Goal: Task Accomplishment & Management: Use online tool/utility

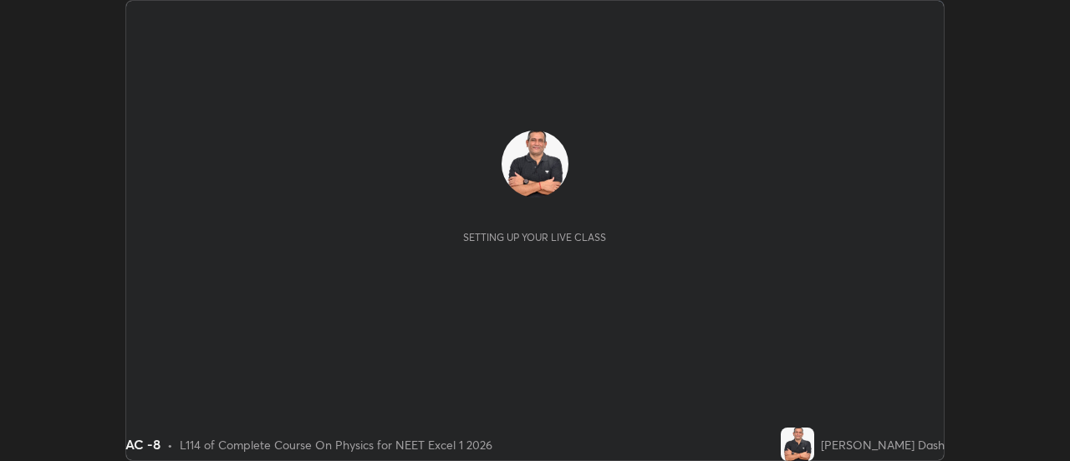
scroll to position [461, 1070]
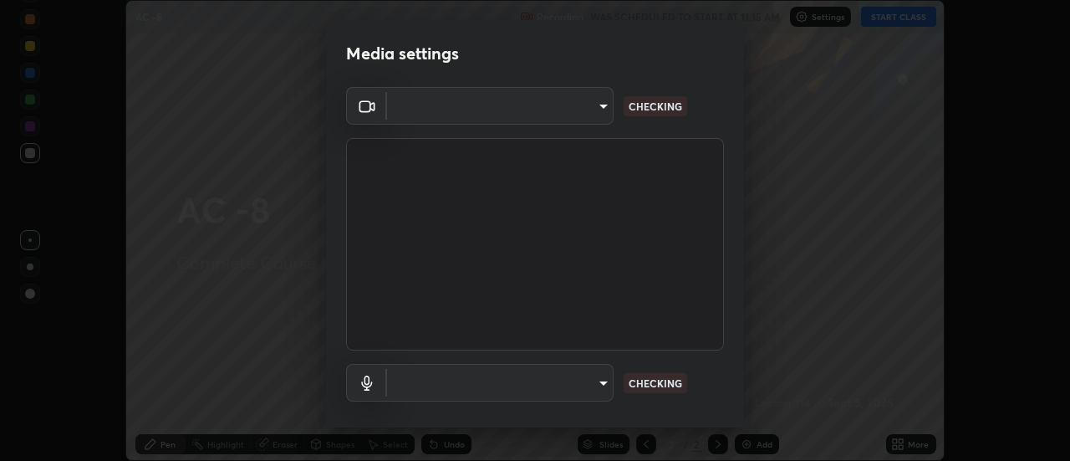
type input "dff715f2b8103cd99efd98edb1208d423aa6cea85c5a492e25875cbf54650d32"
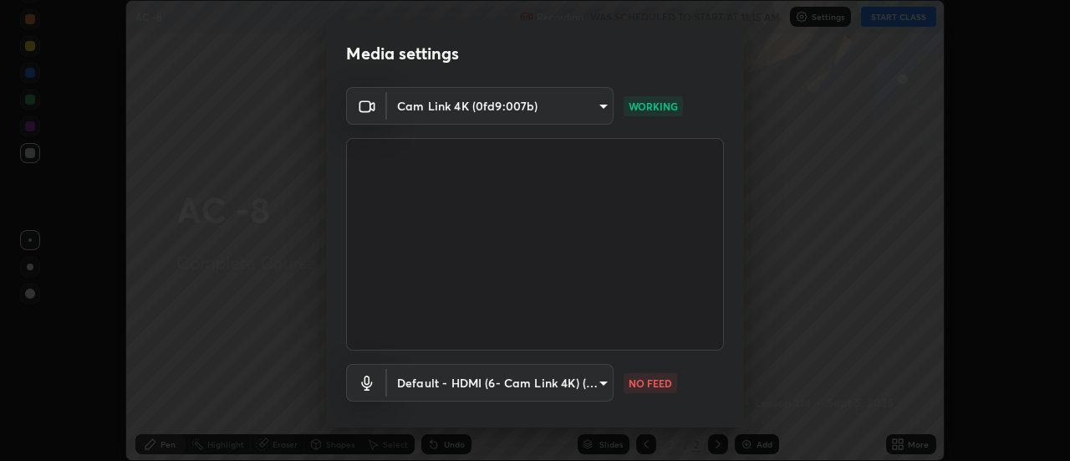
click at [605, 384] on body "Erase all AC -8 Recording WAS SCHEDULED TO START AT 11:15 AM Settings START CLA…" at bounding box center [535, 230] width 1070 height 461
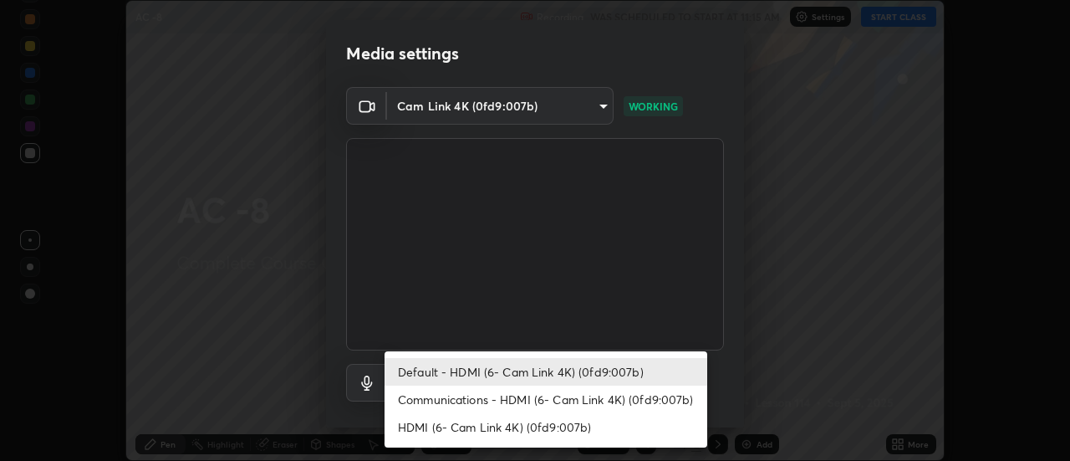
click at [624, 397] on li "Communications - HDMI (6- Cam Link 4K) (0fd9:007b)" at bounding box center [546, 400] width 323 height 28
type input "communications"
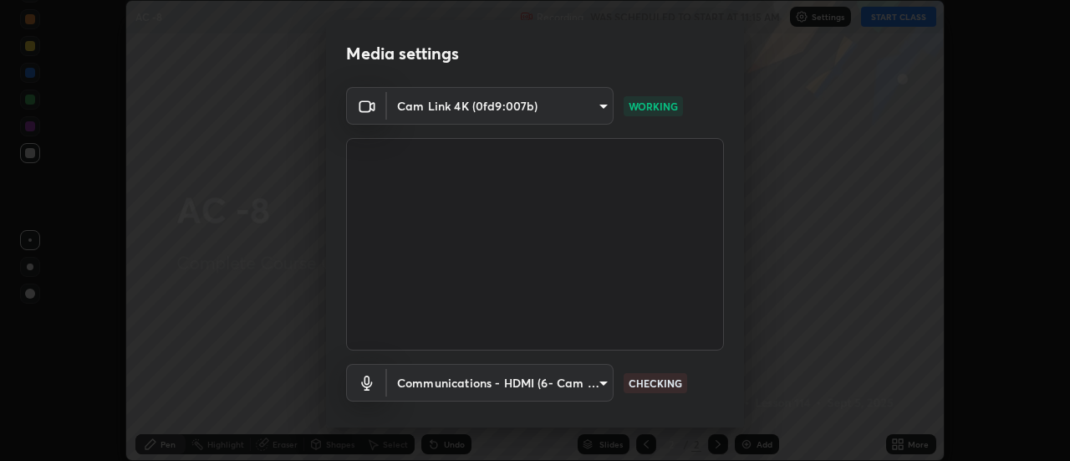
scroll to position [88, 0]
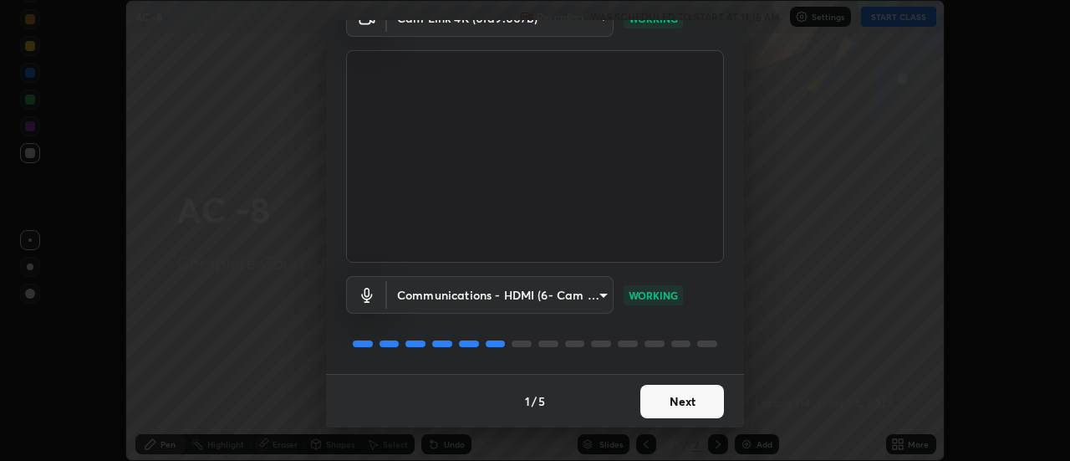
click at [677, 398] on button "Next" at bounding box center [683, 401] width 84 height 33
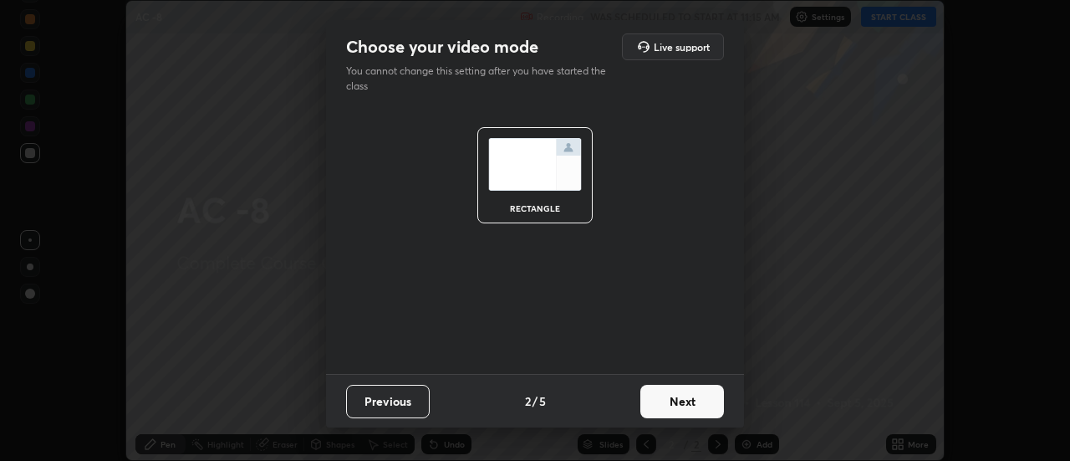
scroll to position [0, 0]
click at [677, 399] on button "Next" at bounding box center [683, 401] width 84 height 33
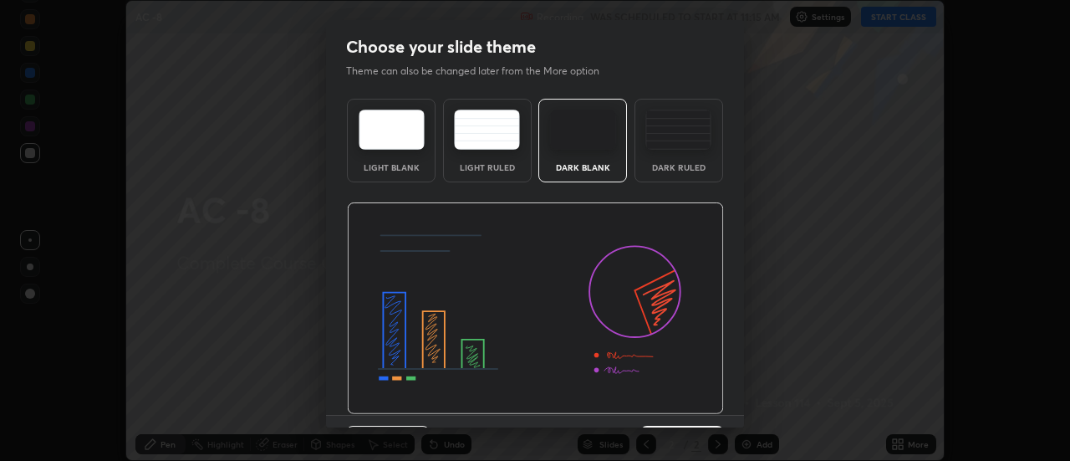
scroll to position [41, 0]
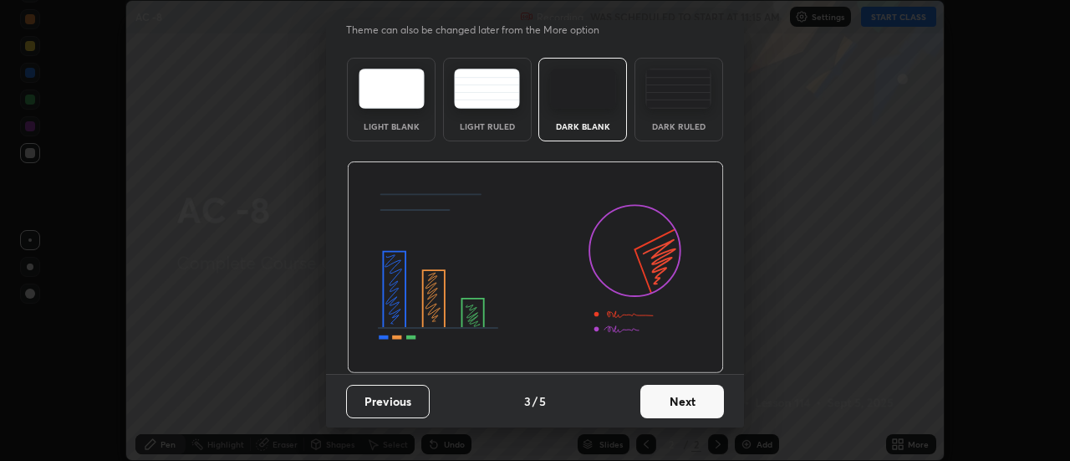
click at [687, 400] on button "Next" at bounding box center [683, 401] width 84 height 33
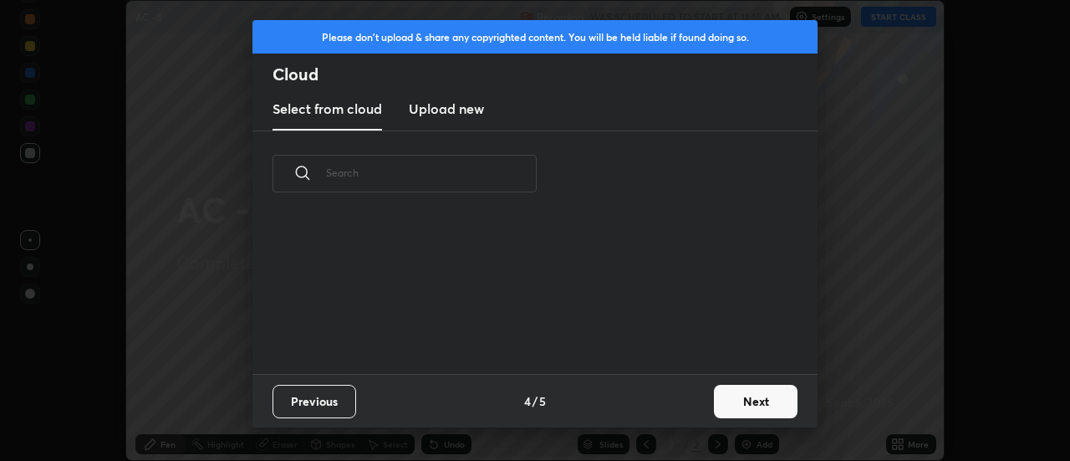
scroll to position [0, 0]
click at [746, 400] on button "Next" at bounding box center [756, 401] width 84 height 33
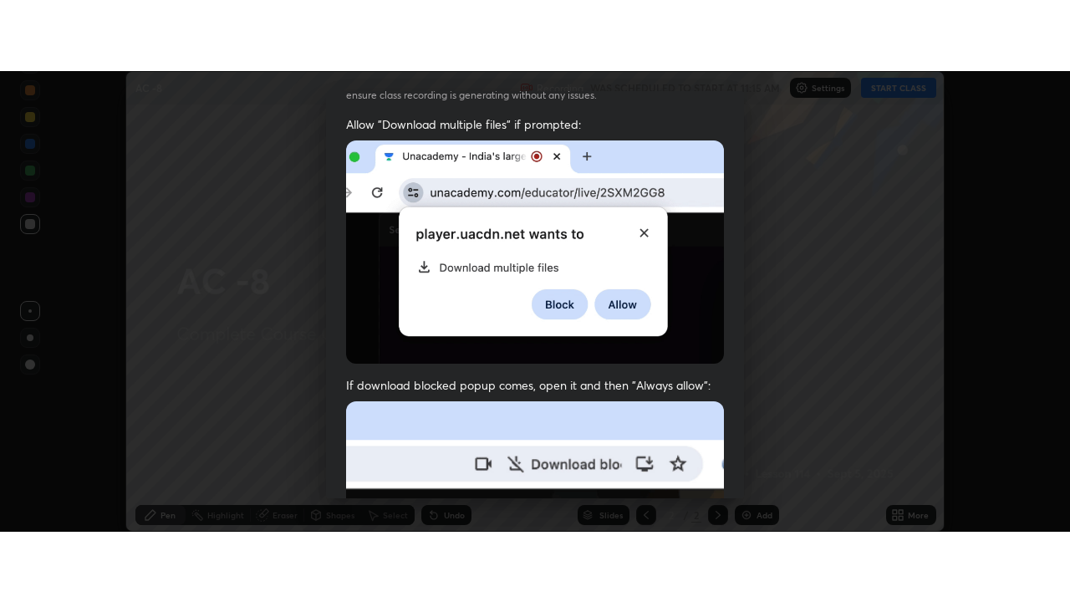
scroll to position [429, 0]
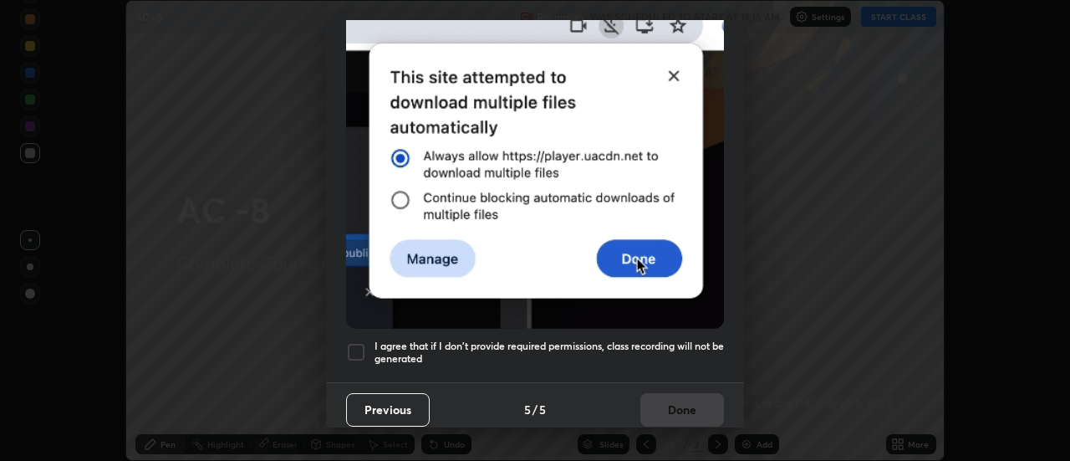
click at [360, 342] on div at bounding box center [356, 352] width 20 height 20
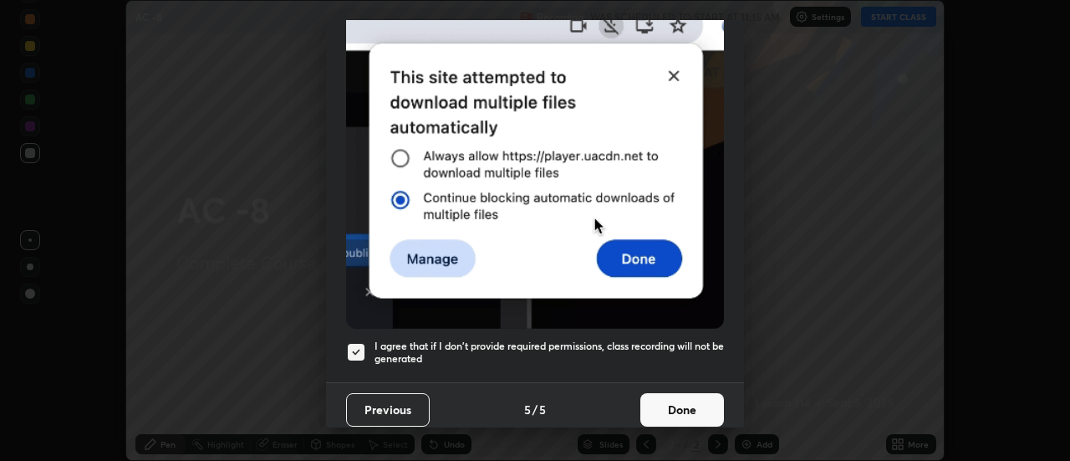
click at [677, 396] on button "Done" at bounding box center [683, 409] width 84 height 33
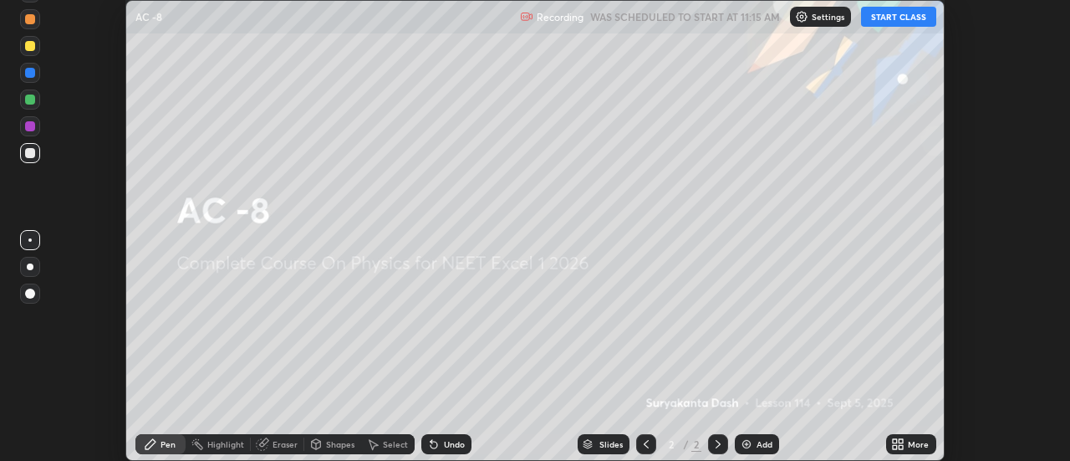
click at [748, 442] on img at bounding box center [746, 443] width 13 height 13
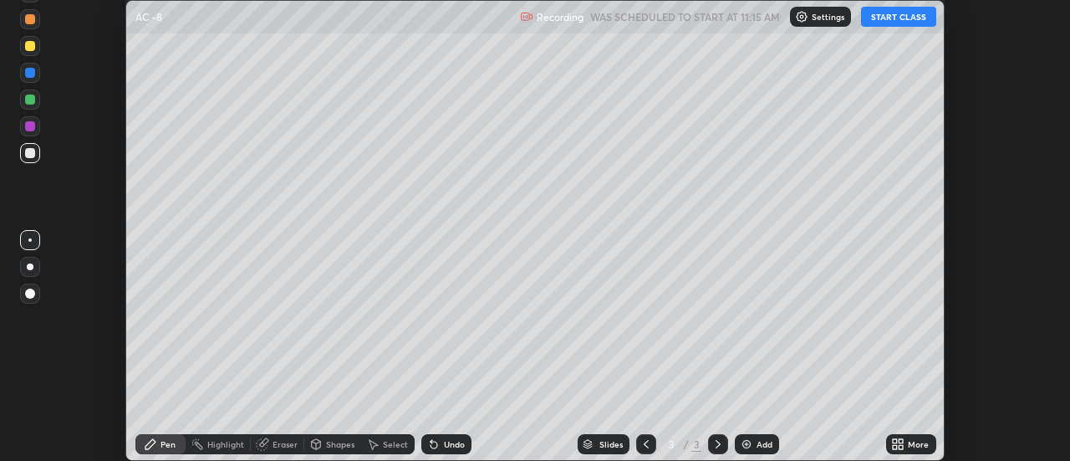
click at [902, 441] on icon at bounding box center [902, 441] width 4 height 4
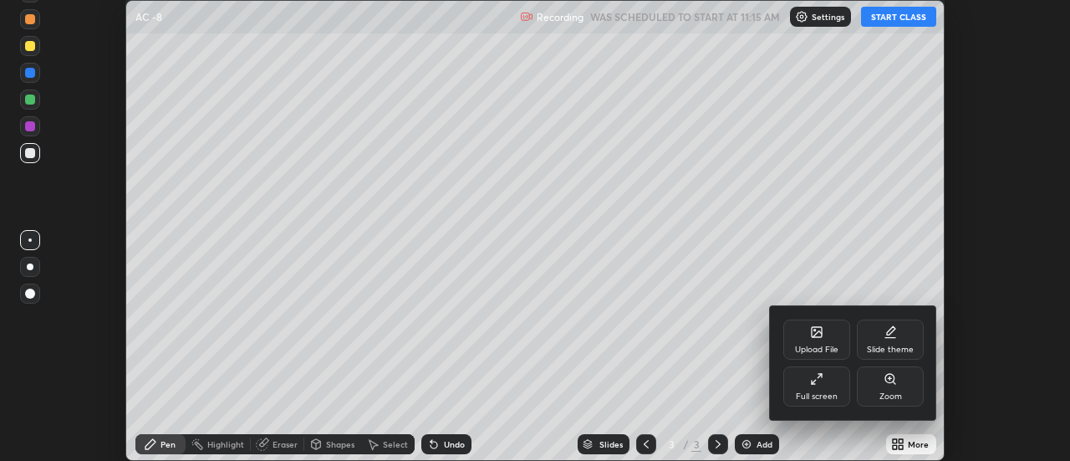
click at [826, 386] on div "Full screen" at bounding box center [817, 386] width 67 height 40
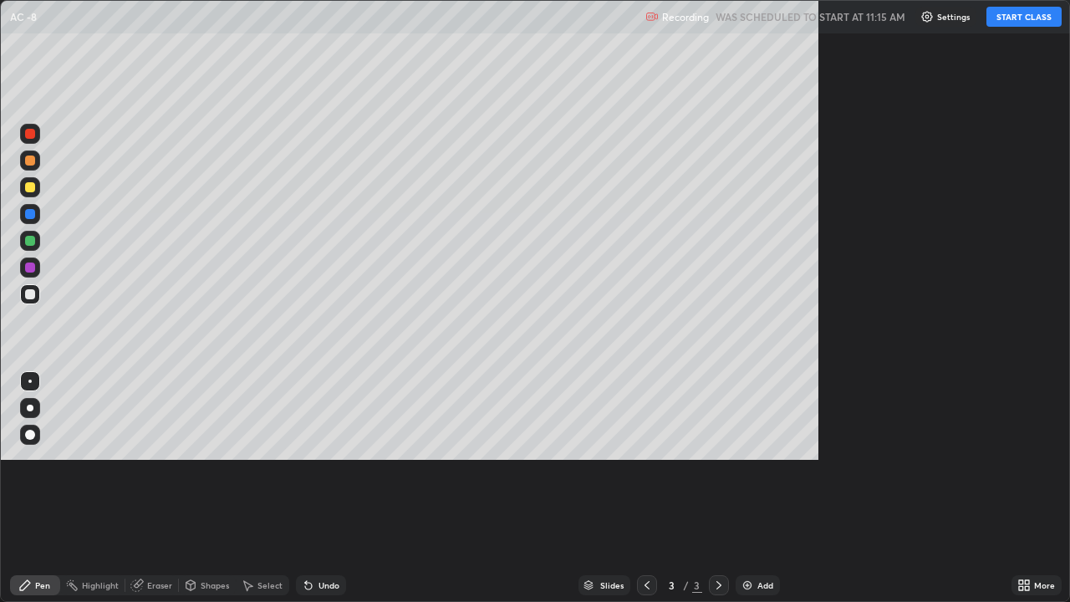
scroll to position [602, 1070]
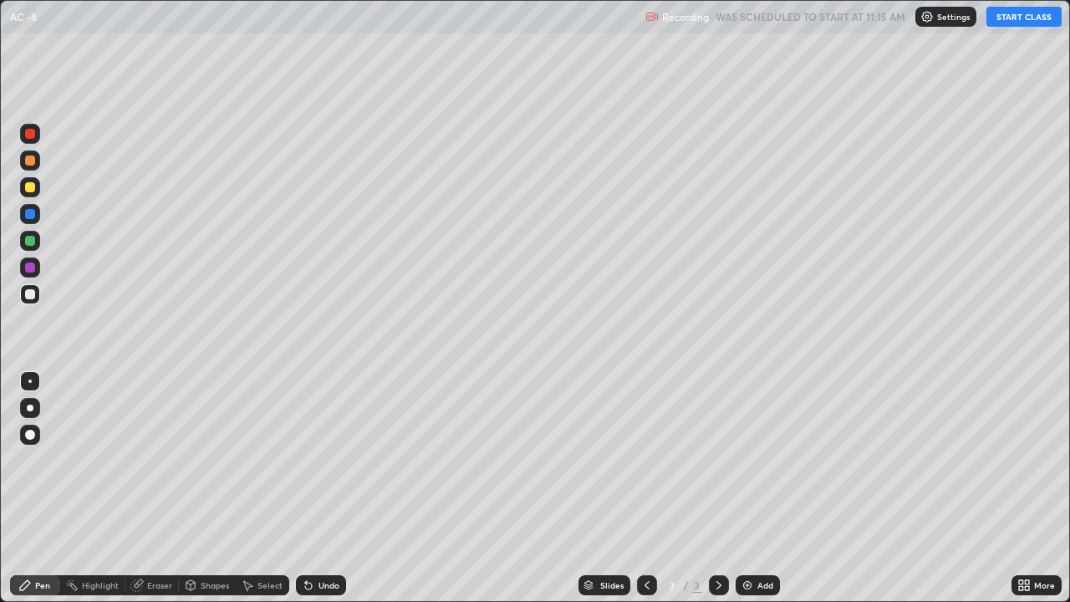
click at [1012, 20] on button "START CLASS" at bounding box center [1024, 17] width 75 height 20
click at [33, 243] on div at bounding box center [30, 241] width 10 height 10
click at [34, 266] on div at bounding box center [30, 268] width 10 height 10
click at [331, 460] on div "Undo" at bounding box center [321, 585] width 50 height 20
click at [29, 187] on div at bounding box center [30, 187] width 10 height 10
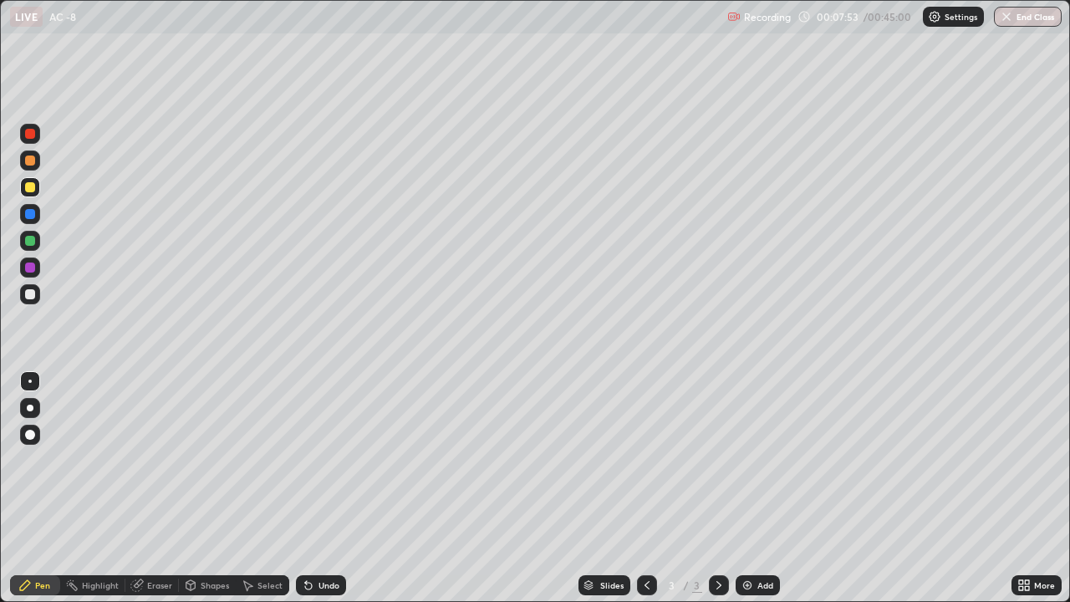
click at [322, 460] on div "Undo" at bounding box center [329, 585] width 21 height 8
click at [748, 460] on img at bounding box center [747, 585] width 13 height 13
click at [38, 139] on div at bounding box center [30, 134] width 20 height 20
click at [36, 186] on div at bounding box center [30, 187] width 20 height 20
click at [29, 135] on div at bounding box center [30, 134] width 10 height 10
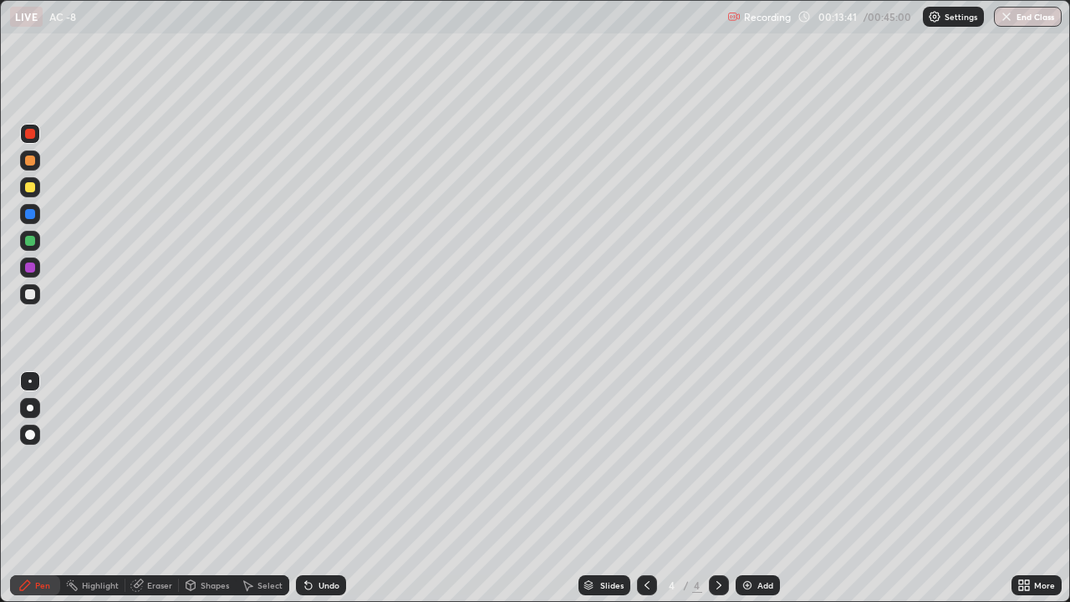
click at [32, 180] on div at bounding box center [30, 187] width 20 height 20
click at [319, 460] on div "Undo" at bounding box center [329, 585] width 21 height 8
click at [646, 460] on icon at bounding box center [647, 585] width 13 height 13
click at [718, 460] on icon at bounding box center [719, 585] width 13 height 13
click at [329, 460] on div "Undo" at bounding box center [329, 585] width 21 height 8
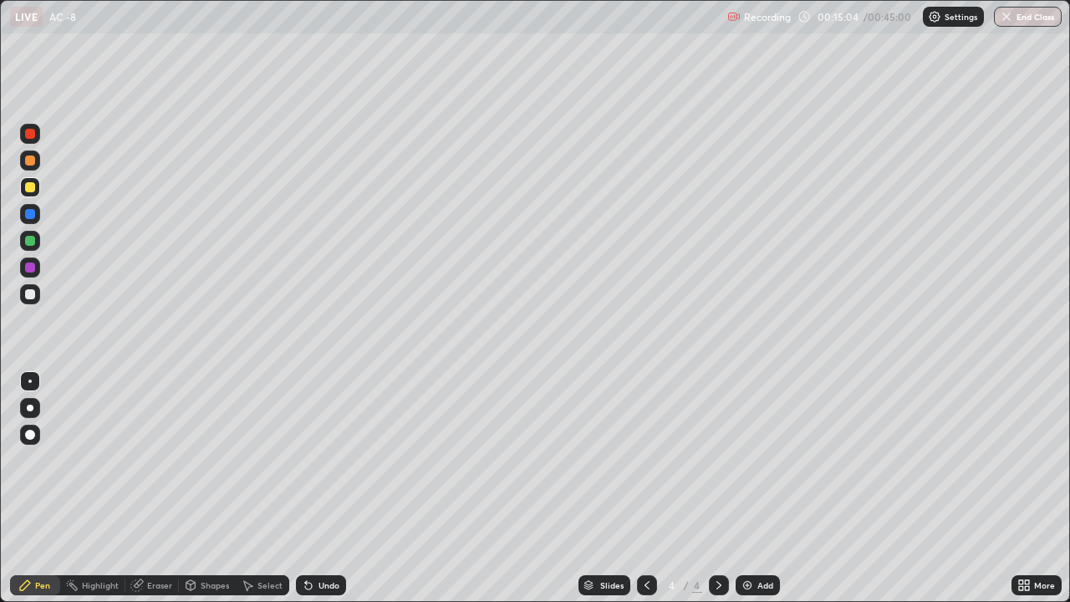
click at [329, 460] on div "Undo" at bounding box center [329, 585] width 21 height 8
click at [646, 460] on icon at bounding box center [647, 585] width 13 height 13
click at [713, 460] on icon at bounding box center [719, 585] width 13 height 13
click at [720, 460] on icon at bounding box center [719, 585] width 13 height 13
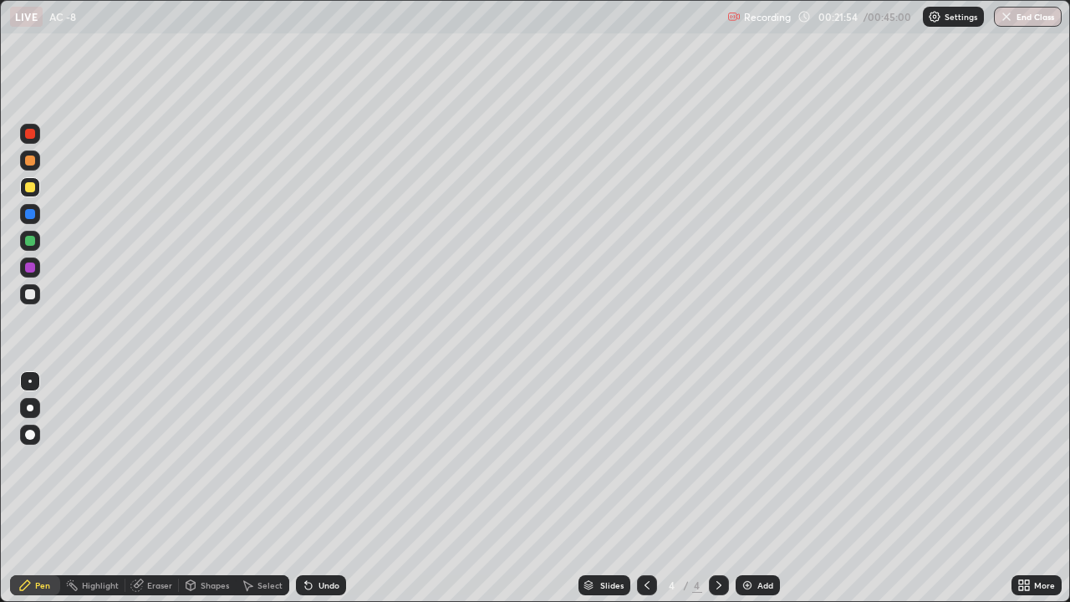
click at [646, 460] on icon at bounding box center [647, 585] width 13 height 13
click at [718, 460] on icon at bounding box center [719, 585] width 13 height 13
click at [1010, 16] on img "button" at bounding box center [1006, 16] width 13 height 13
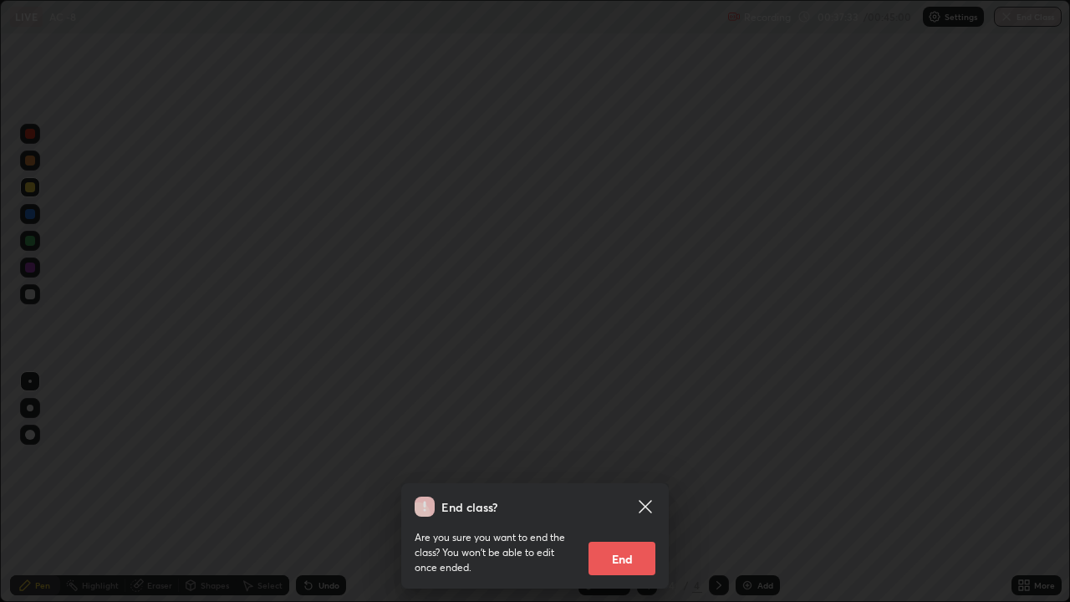
click at [636, 460] on button "End" at bounding box center [622, 558] width 67 height 33
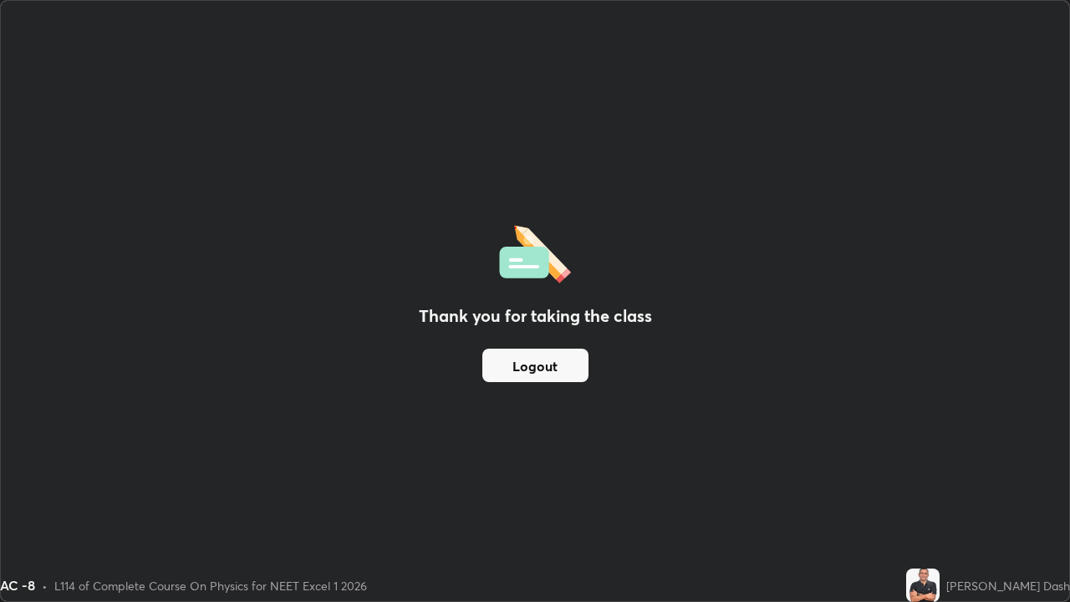
click at [556, 364] on button "Logout" at bounding box center [536, 365] width 106 height 33
